Goal: Task Accomplishment & Management: Use online tool/utility

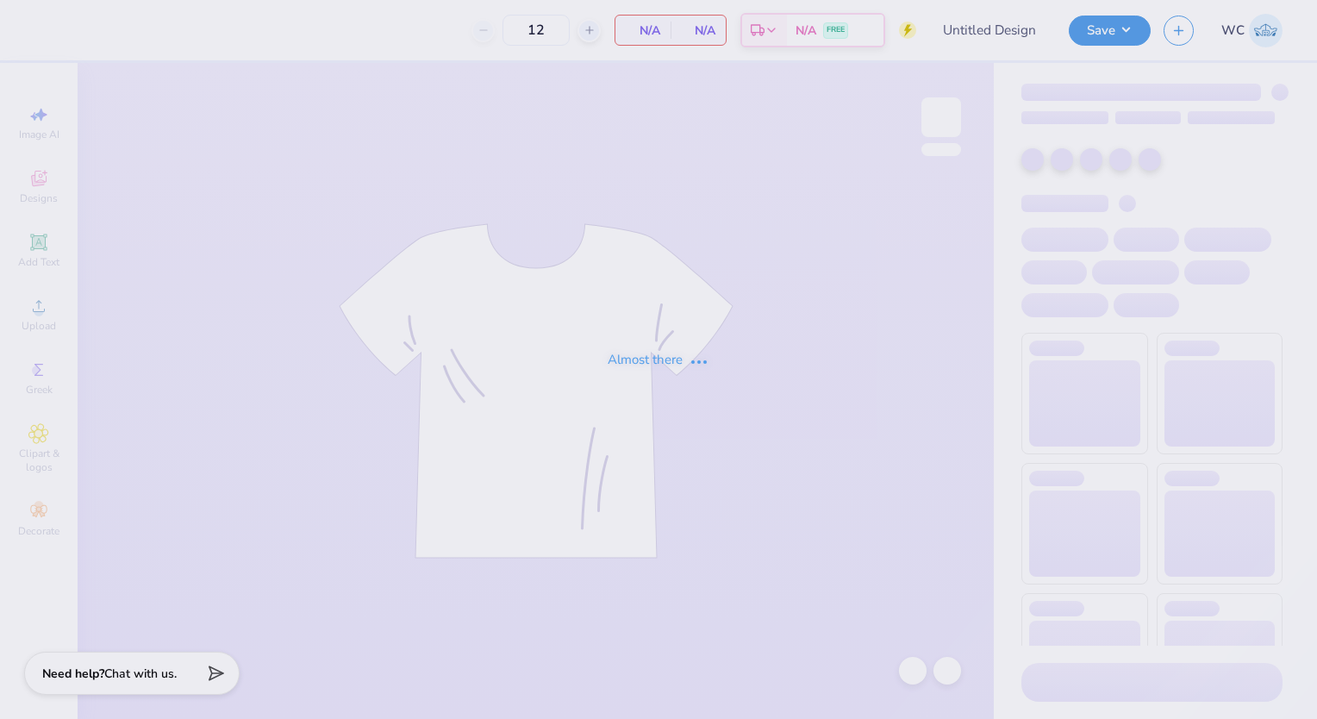
type input "aoii women we love"
type input "24"
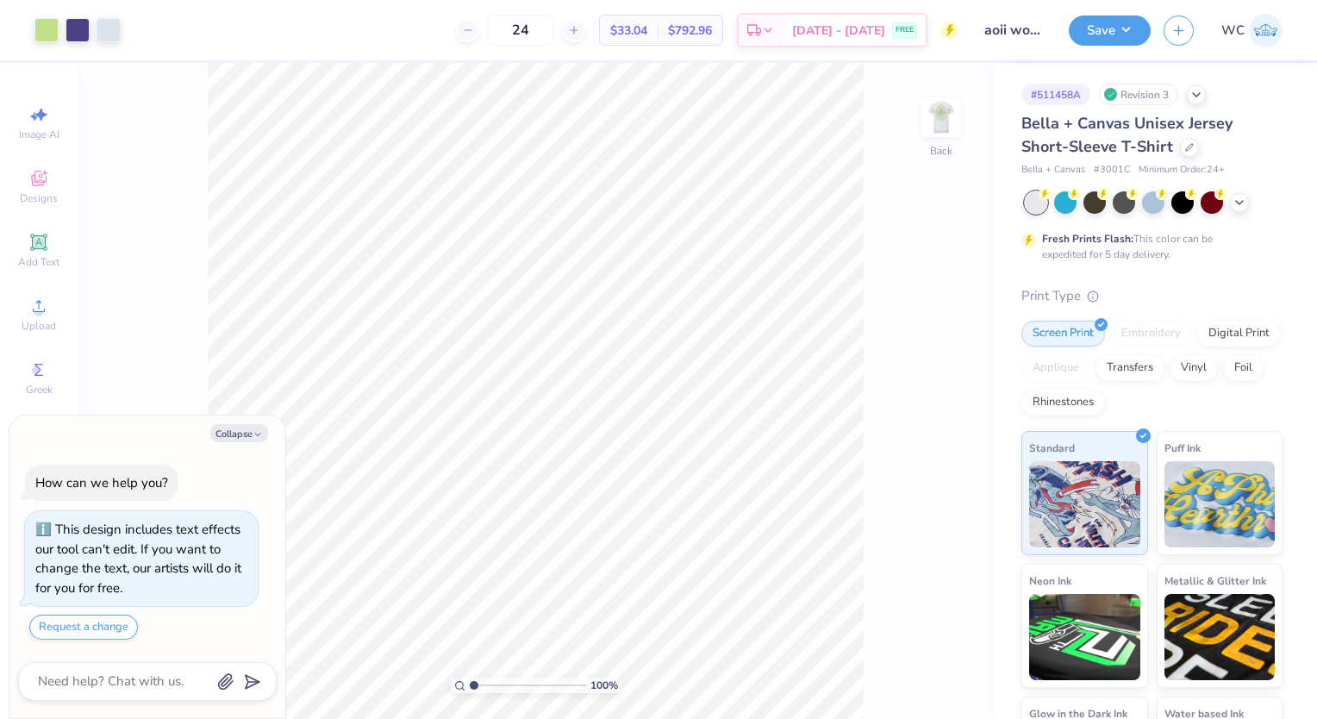
type textarea "x"
click at [544, 34] on input "24" at bounding box center [520, 30] width 67 height 31
type input "64"
click at [925, 117] on img at bounding box center [941, 117] width 69 height 69
click at [925, 117] on img at bounding box center [941, 117] width 34 height 34
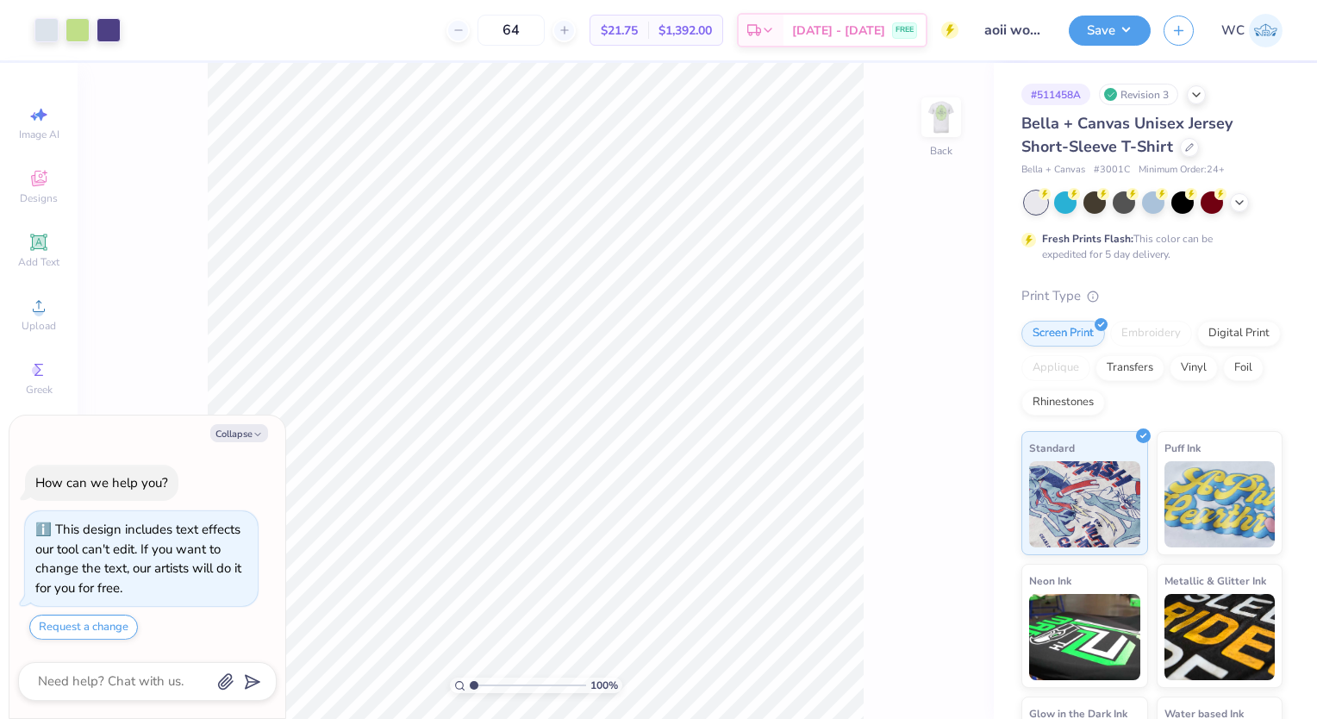
type textarea "x"
